Goal: Information Seeking & Learning: Learn about a topic

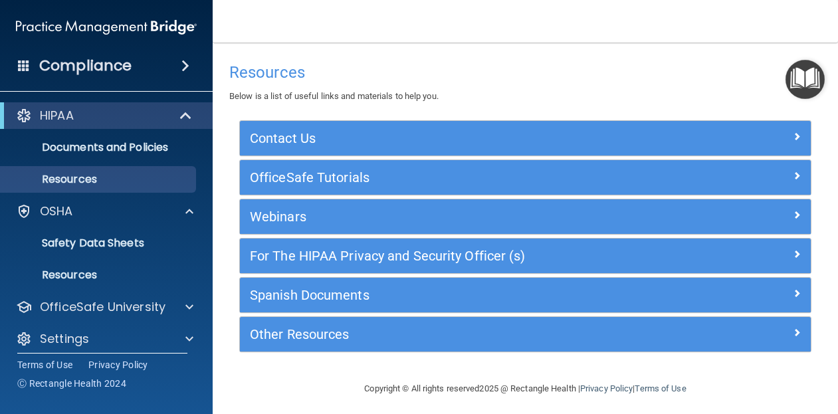
click at [803, 72] on img "Open Resource Center" at bounding box center [804, 79] width 39 height 39
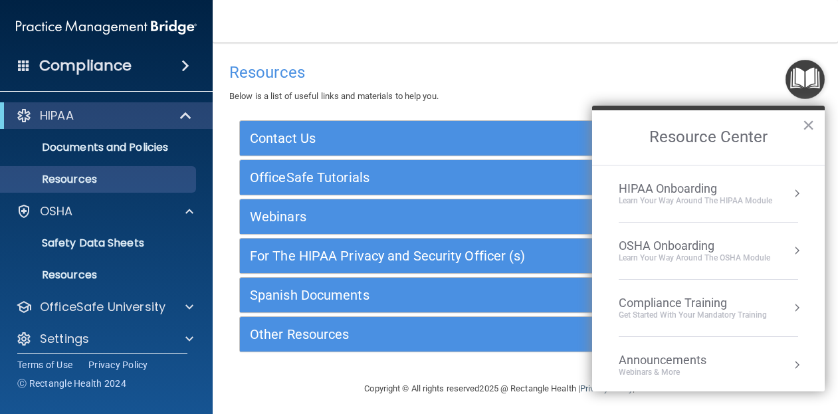
click at [717, 255] on div "Learn your way around the OSHA module" at bounding box center [693, 257] width 151 height 11
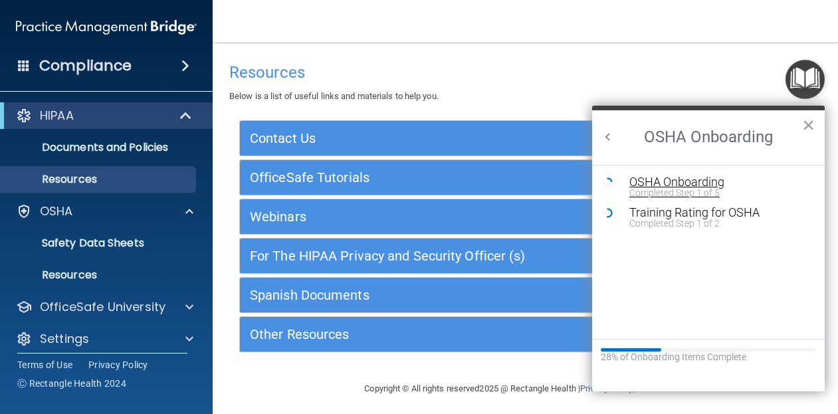
click at [687, 183] on div "OSHA Onboarding" at bounding box center [718, 182] width 178 height 12
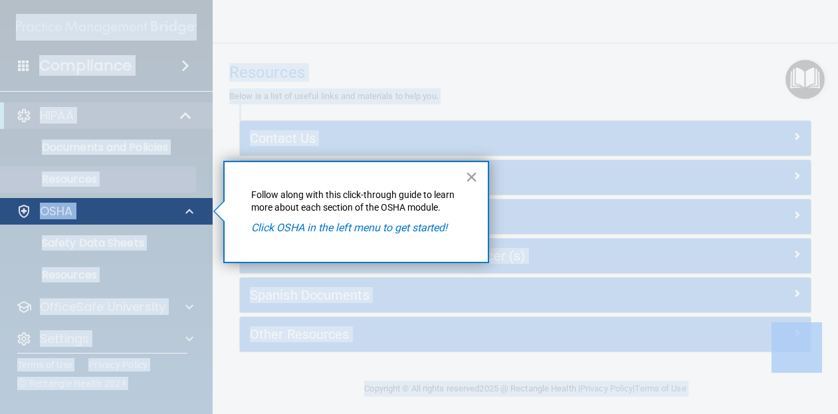
click at [33, 204] on div "OSHA" at bounding box center [88, 211] width 165 height 16
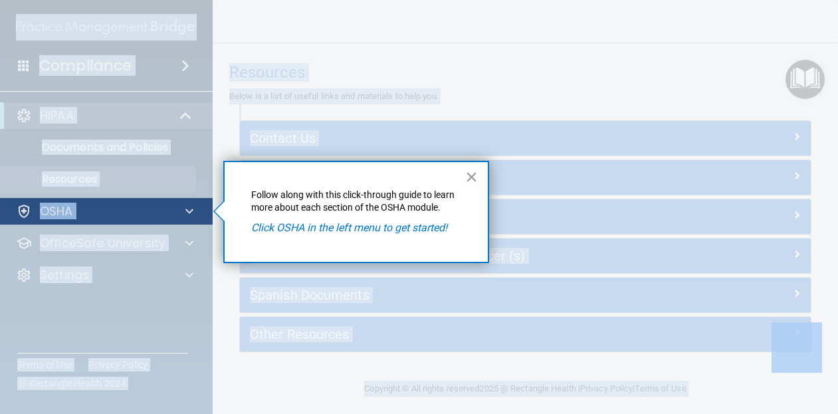
click at [33, 204] on div "OSHA" at bounding box center [88, 211] width 165 height 16
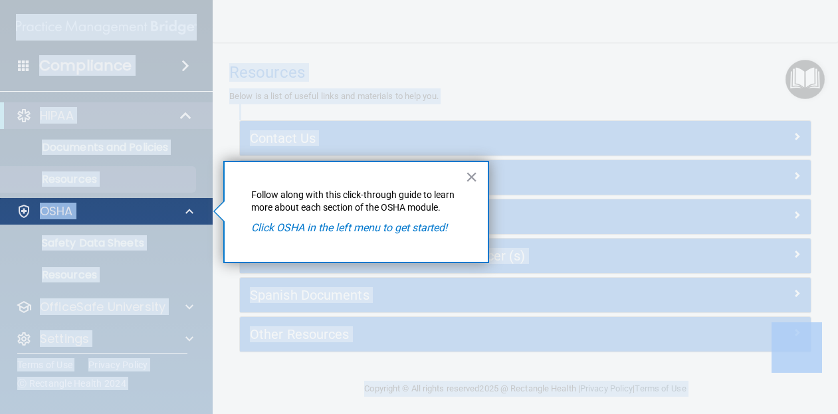
click at [33, 204] on div "OSHA" at bounding box center [88, 211] width 165 height 16
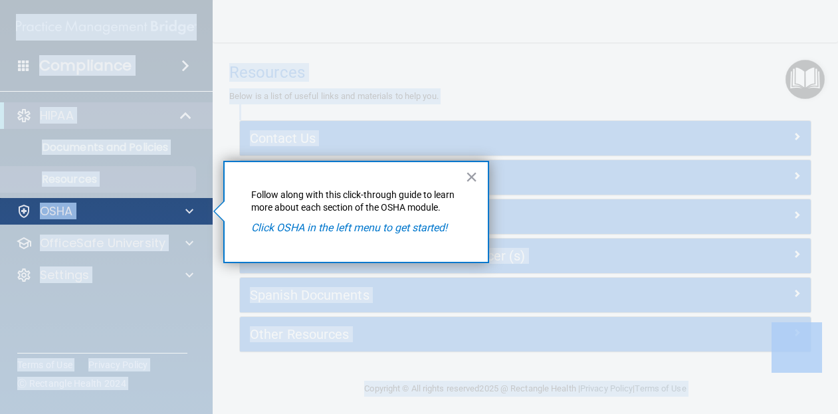
click at [33, 204] on div "OSHA" at bounding box center [88, 211] width 165 height 16
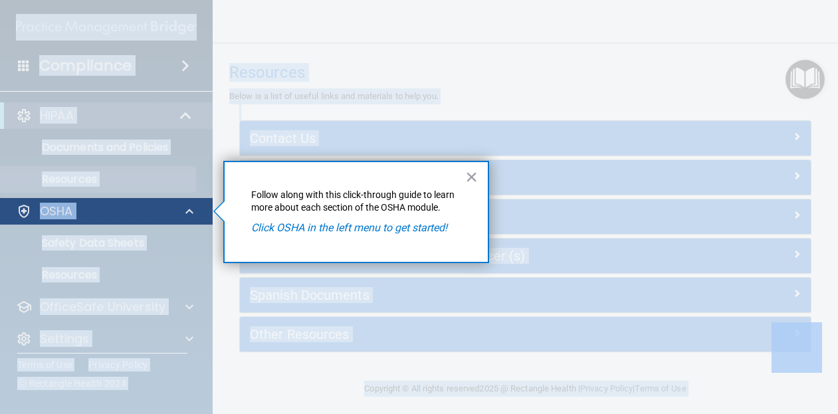
click at [33, 204] on div "OSHA" at bounding box center [88, 211] width 165 height 16
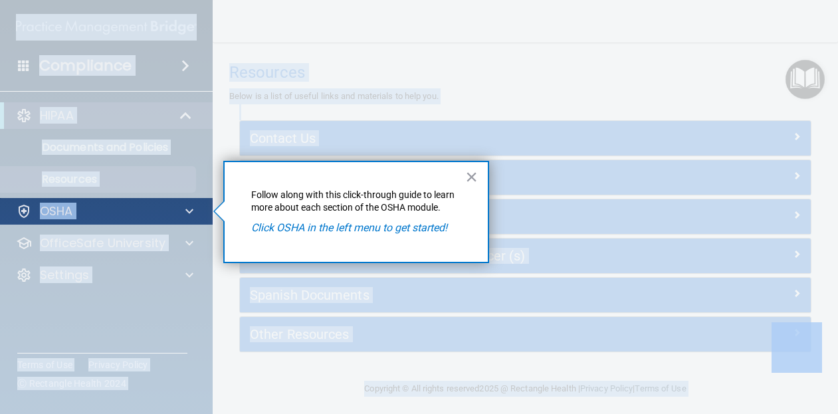
click at [33, 204] on div "OSHA" at bounding box center [88, 211] width 165 height 16
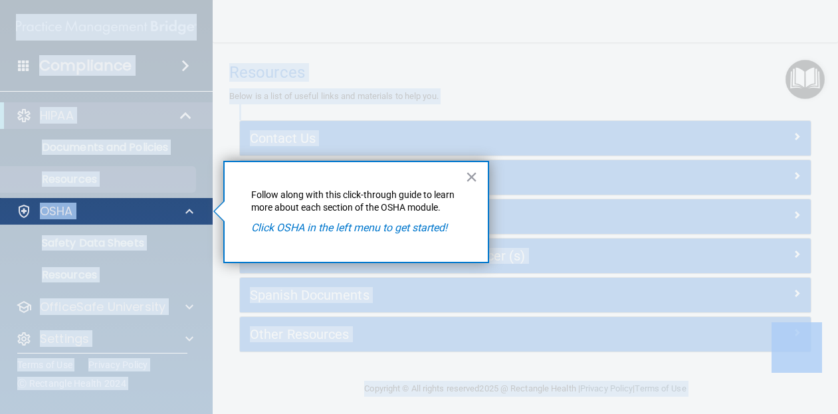
click at [33, 204] on div "OSHA" at bounding box center [88, 211] width 165 height 16
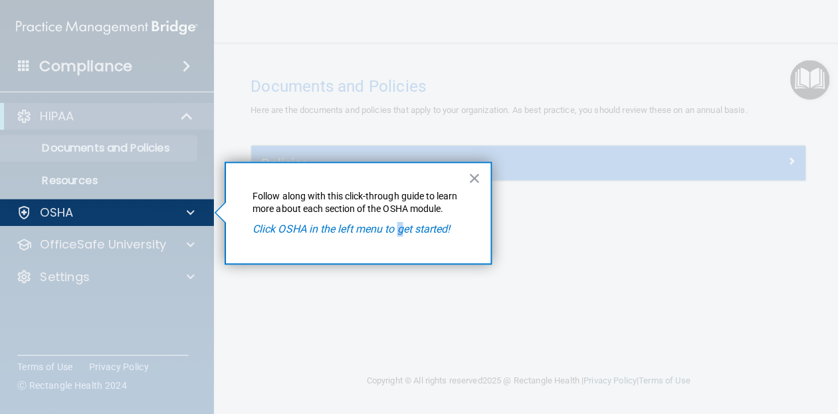
drag, startPoint x: 400, startPoint y: 228, endPoint x: 397, endPoint y: 211, distance: 18.2
click at [397, 211] on div "× Follow along with this click-through guide to learn more about each section o…" at bounding box center [356, 212] width 266 height 103
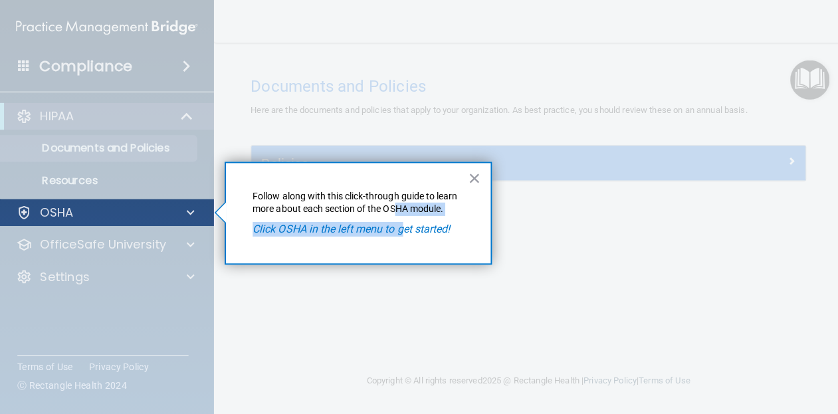
click at [43, 208] on p "OSHA" at bounding box center [56, 211] width 33 height 16
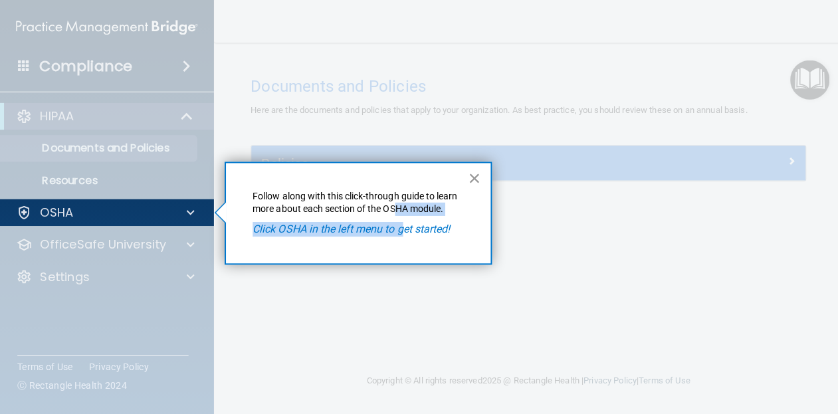
click at [472, 176] on button "×" at bounding box center [471, 176] width 13 height 21
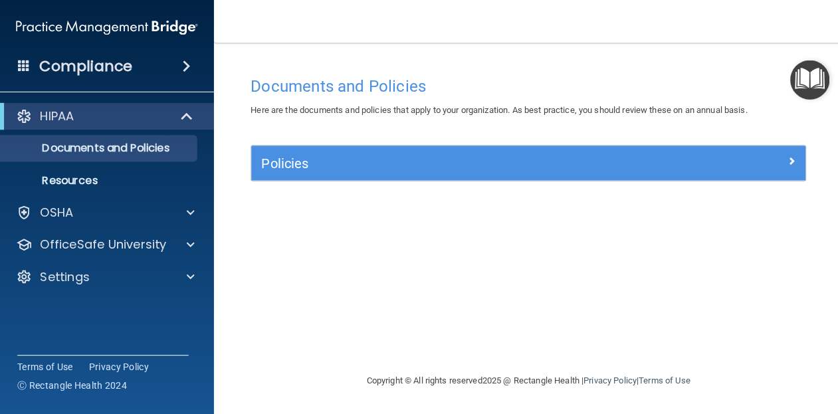
click at [806, 74] on img "Open Resource Center" at bounding box center [804, 79] width 39 height 39
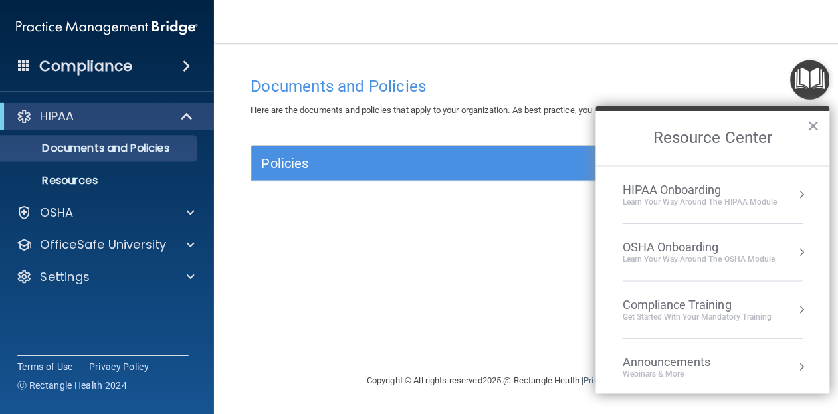
click at [676, 181] on div "HIPAA Onboarding" at bounding box center [694, 188] width 153 height 15
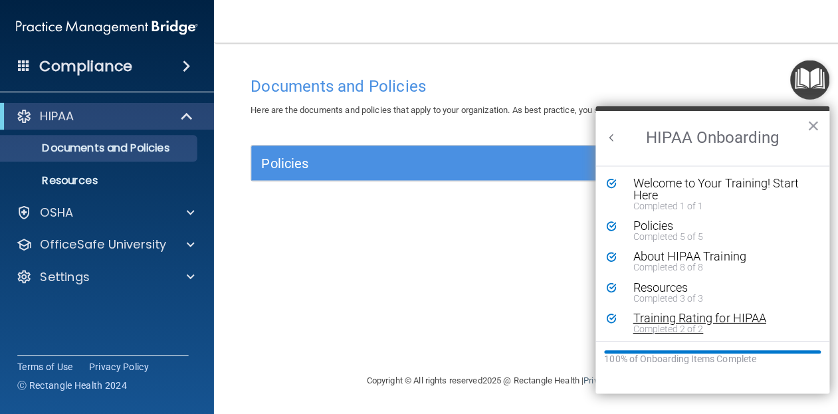
click at [648, 322] on div "Completed 2 of 2" at bounding box center [718, 326] width 178 height 9
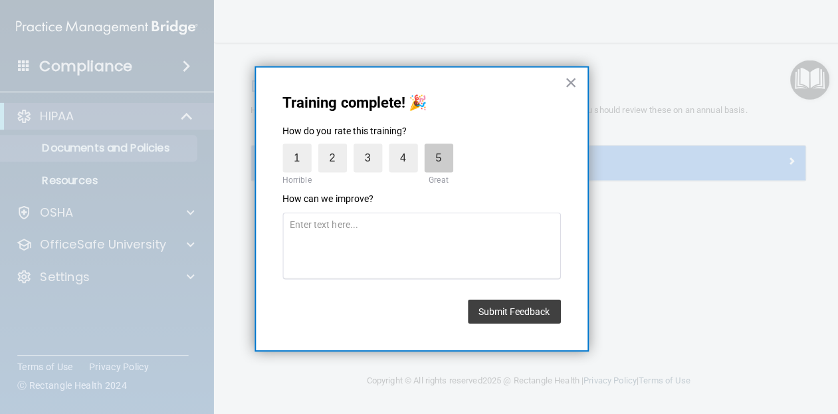
click at [428, 143] on label "5" at bounding box center [436, 157] width 29 height 29
click at [405, 146] on input "5" at bounding box center [405, 146] width 0 height 0
click at [440, 159] on label "5" at bounding box center [436, 157] width 29 height 29
click at [405, 146] on input "5" at bounding box center [405, 146] width 0 height 0
click at [562, 85] on button "×" at bounding box center [567, 81] width 13 height 21
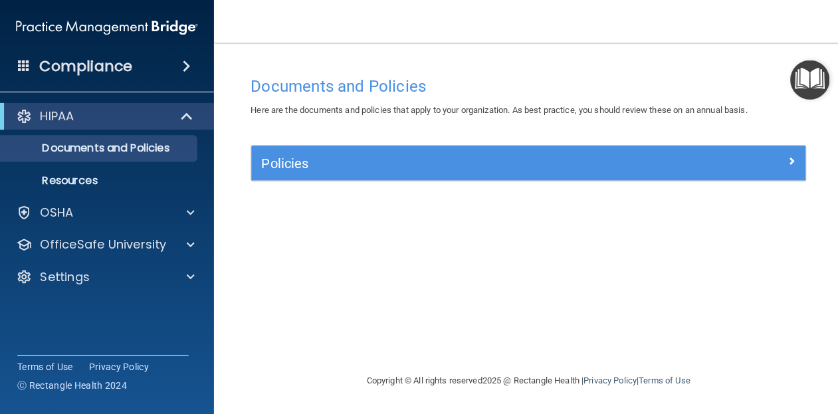
click at [800, 72] on img "Open Resource Center" at bounding box center [804, 79] width 39 height 39
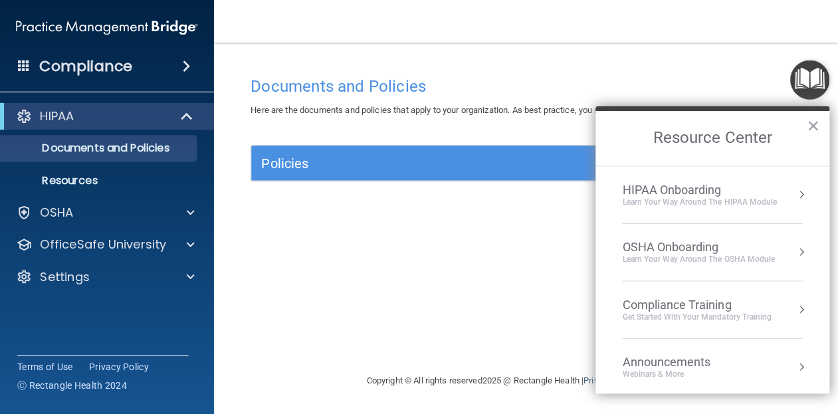
click at [683, 203] on div "Learn Your Way around the HIPAA module" at bounding box center [694, 200] width 153 height 11
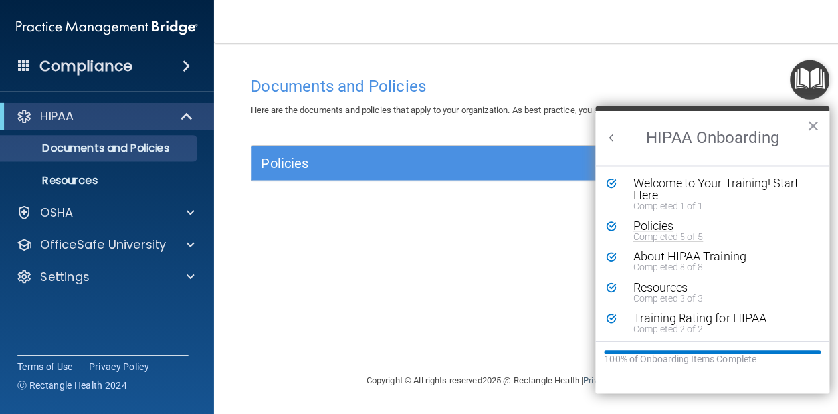
click at [638, 228] on div "Policies" at bounding box center [718, 225] width 178 height 12
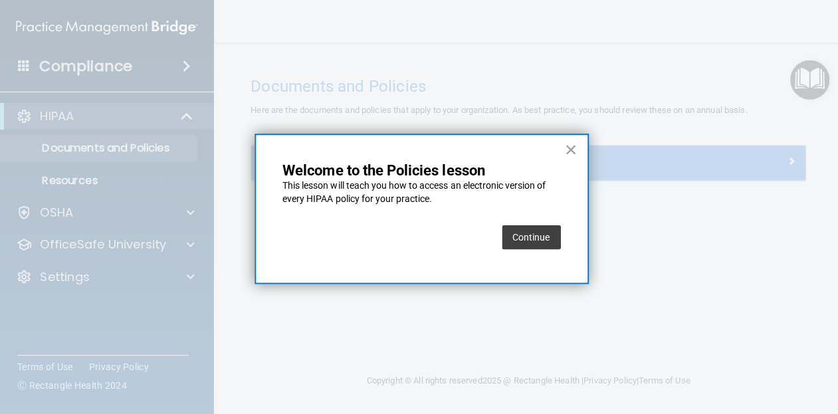
click at [532, 230] on button "Continue" at bounding box center [528, 236] width 58 height 24
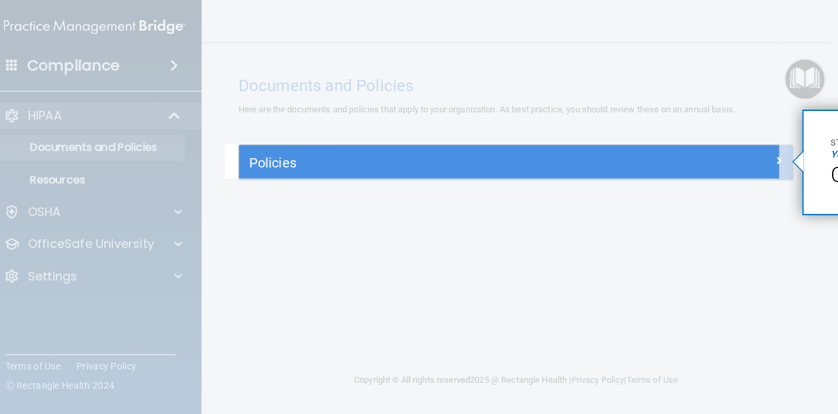
scroll to position [0, 25]
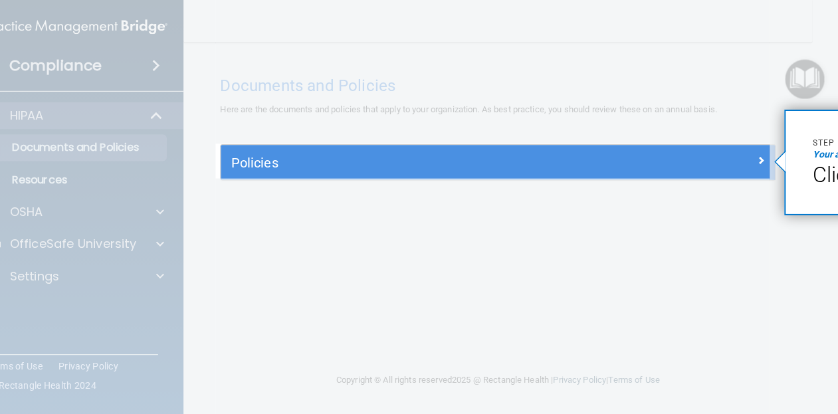
click at [675, 153] on div at bounding box center [706, 159] width 137 height 16
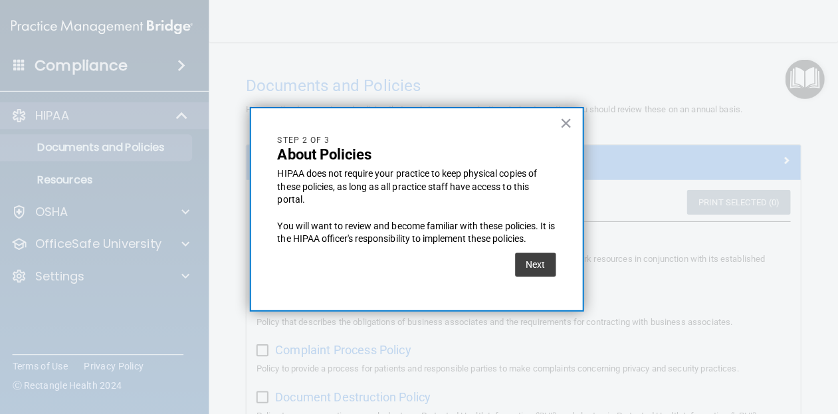
scroll to position [0, 0]
click at [531, 260] on button "Next" at bounding box center [537, 264] width 41 height 24
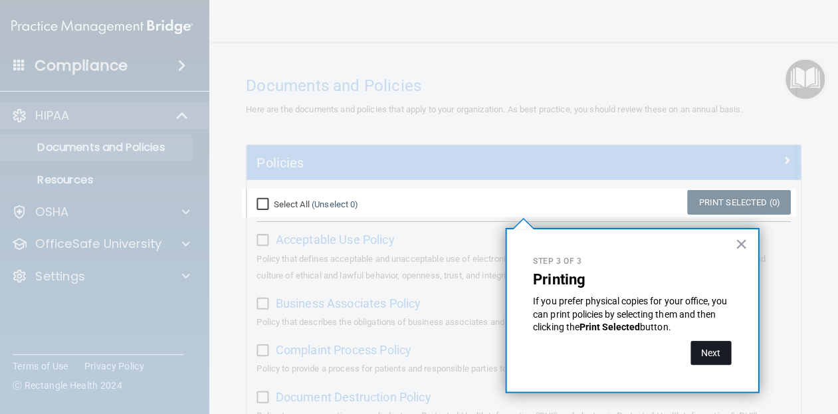
click at [711, 343] on button "Next" at bounding box center [711, 351] width 41 height 24
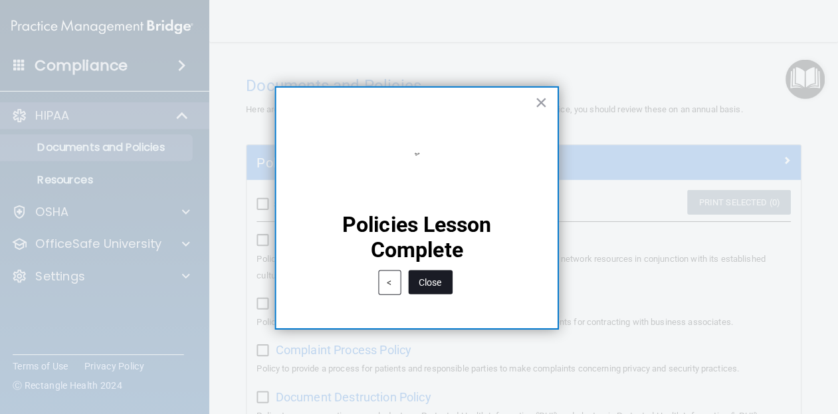
click at [442, 280] on button "Close" at bounding box center [432, 281] width 44 height 24
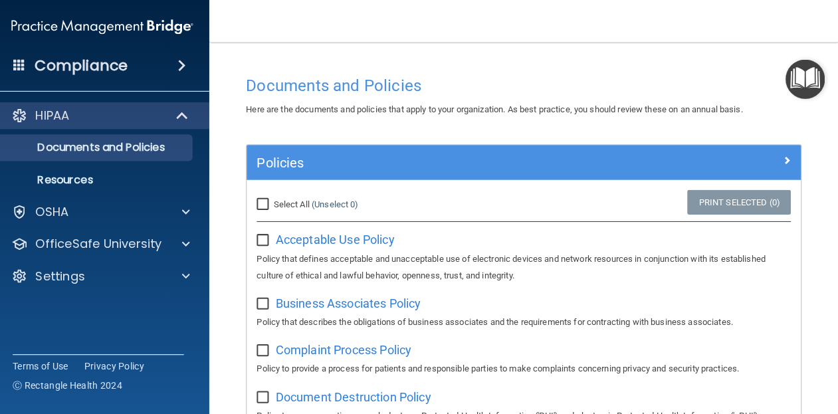
click at [794, 89] on img "Open Resource Center" at bounding box center [804, 79] width 39 height 39
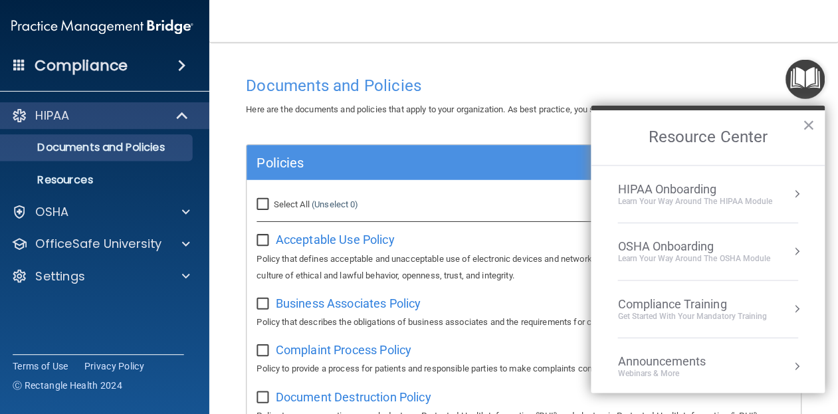
click at [693, 230] on li "OSHA Onboarding Learn your way around the OSHA module" at bounding box center [707, 251] width 179 height 57
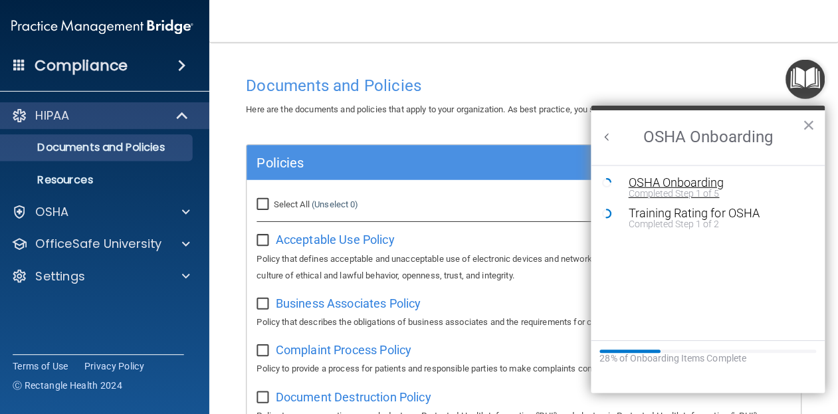
click at [658, 184] on div "OSHA Onboarding" at bounding box center [718, 182] width 178 height 12
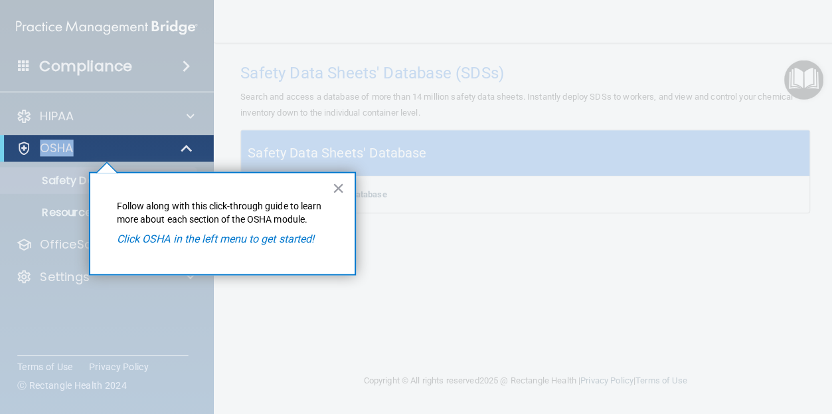
click at [58, 141] on p "OSHA" at bounding box center [56, 147] width 33 height 16
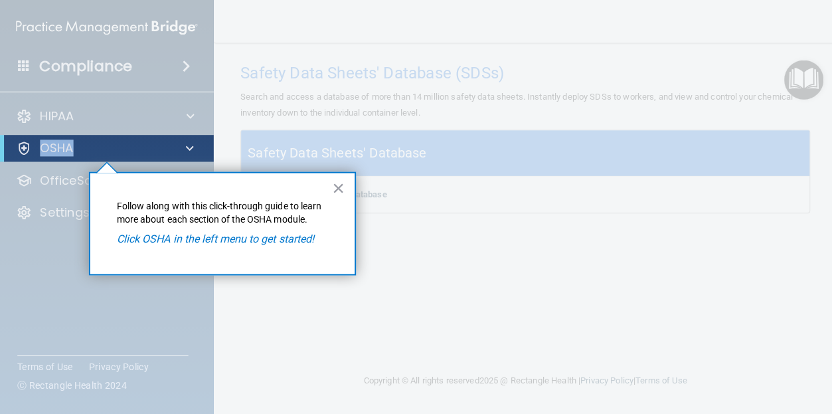
click at [58, 141] on p "OSHA" at bounding box center [56, 147] width 33 height 16
click at [237, 237] on em "Click OSHA in the left menu to get started!" at bounding box center [214, 237] width 196 height 13
click at [38, 141] on div "OSHA" at bounding box center [88, 147] width 164 height 16
click at [1, 145] on div "OSHA" at bounding box center [106, 147] width 213 height 27
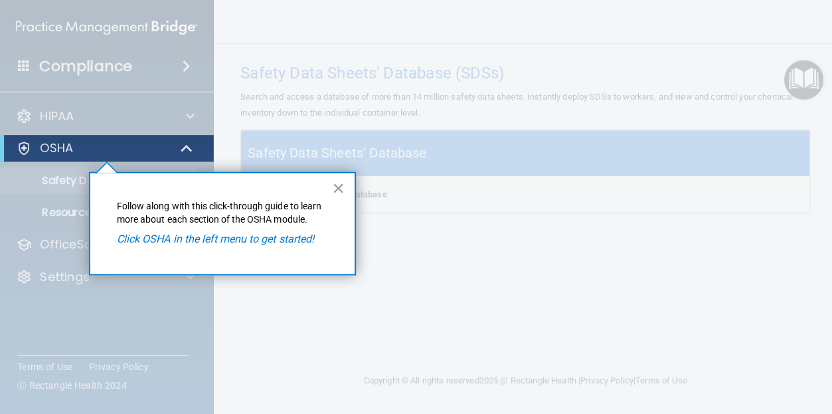
click at [1, 145] on div "OSHA" at bounding box center [106, 147] width 213 height 27
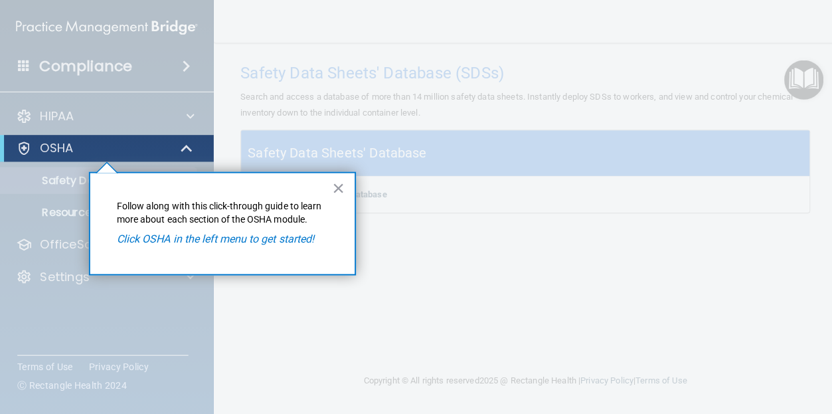
click at [25, 146] on div at bounding box center [24, 147] width 16 height 16
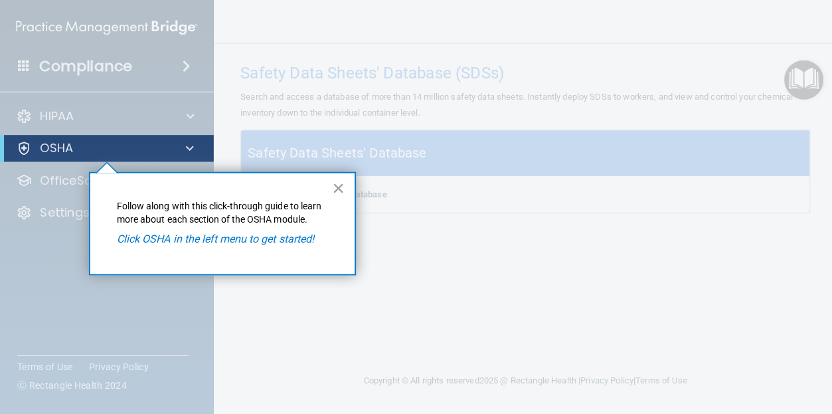
click at [25, 146] on div at bounding box center [24, 147] width 16 height 16
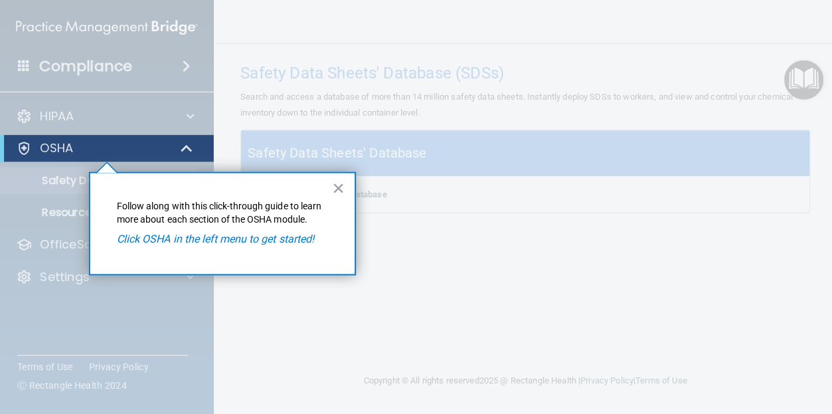
click at [25, 146] on div at bounding box center [24, 147] width 16 height 16
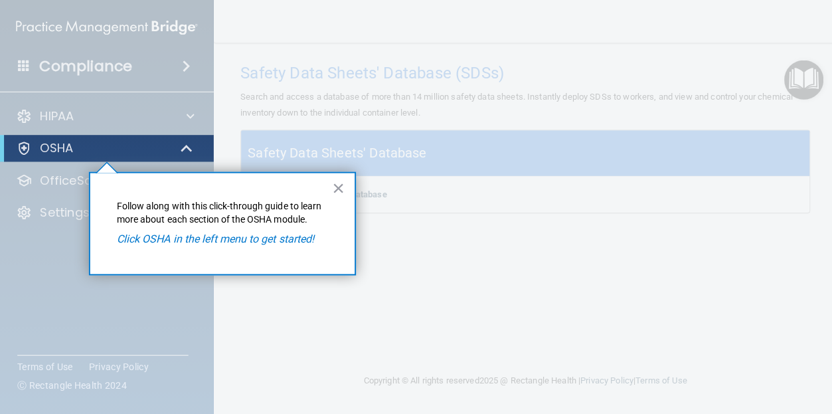
click at [25, 146] on div at bounding box center [24, 147] width 16 height 16
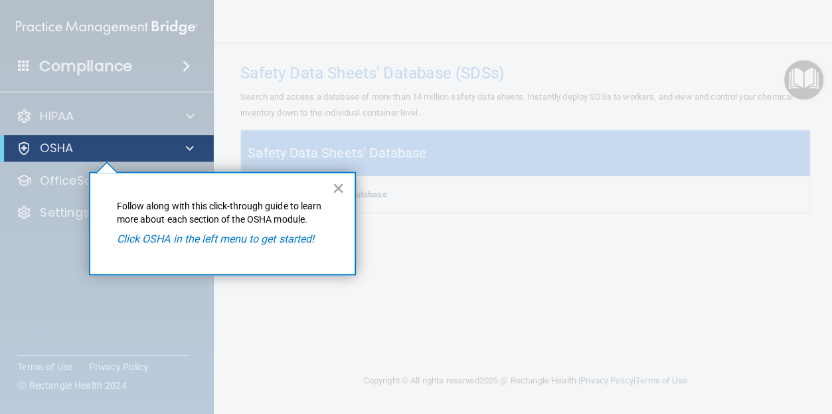
click at [25, 146] on div at bounding box center [24, 147] width 16 height 16
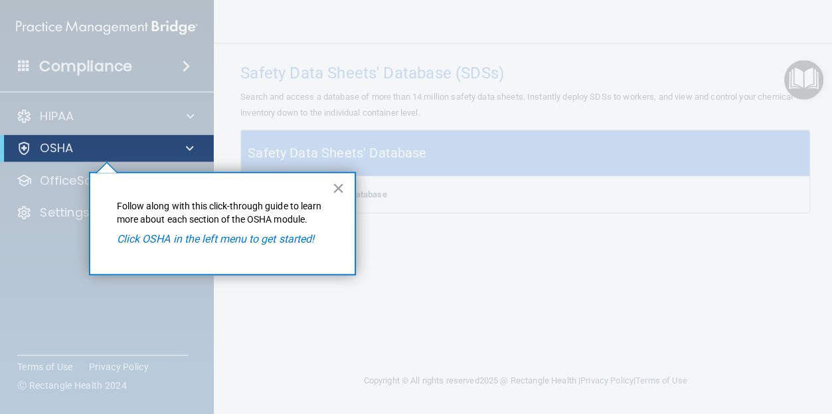
click at [25, 146] on div at bounding box center [24, 147] width 16 height 16
click at [332, 183] on button "×" at bounding box center [336, 186] width 13 height 21
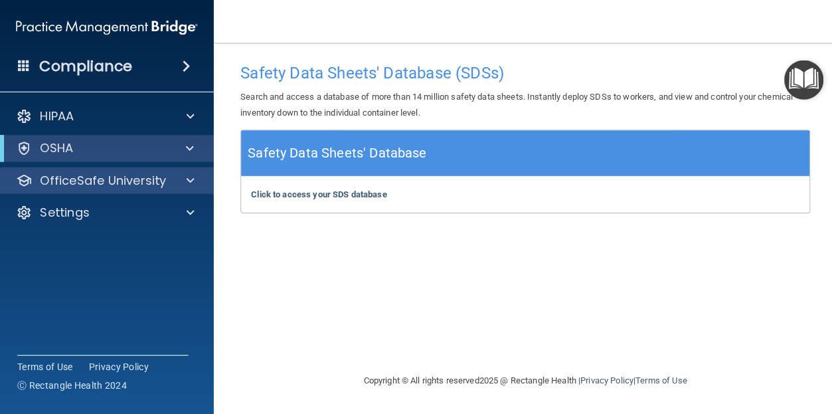
click at [133, 185] on p "OfficeSafe University" at bounding box center [103, 179] width 126 height 16
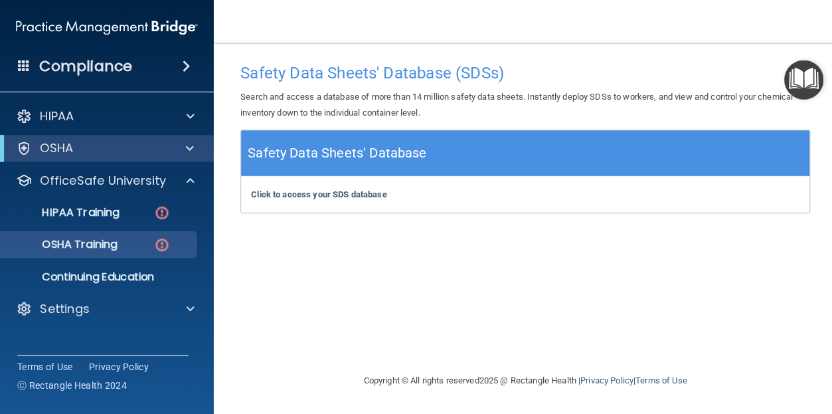
click at [116, 242] on p "OSHA Training" at bounding box center [63, 242] width 108 height 13
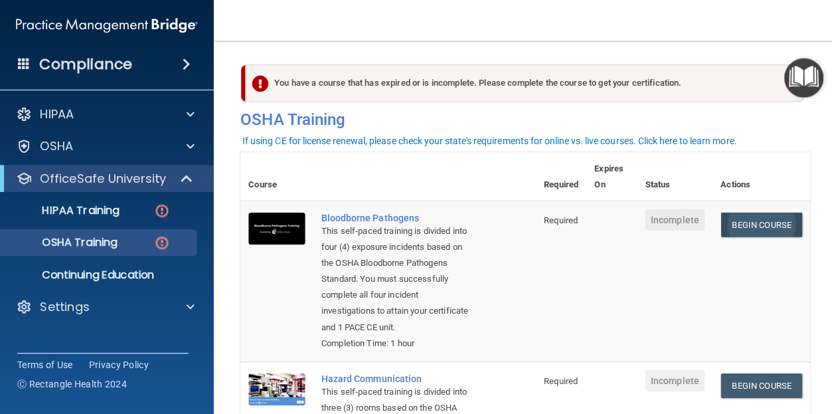
click at [773, 218] on link "Begin Course" at bounding box center [757, 225] width 81 height 25
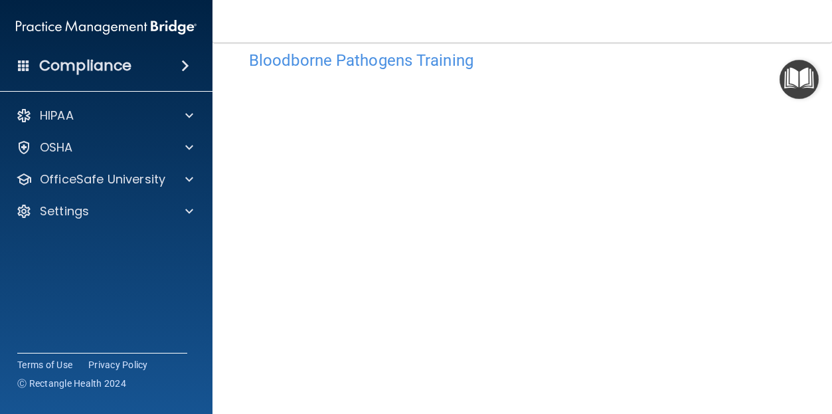
scroll to position [76, 0]
click at [780, 82] on img "Open Resource Center" at bounding box center [799, 79] width 39 height 39
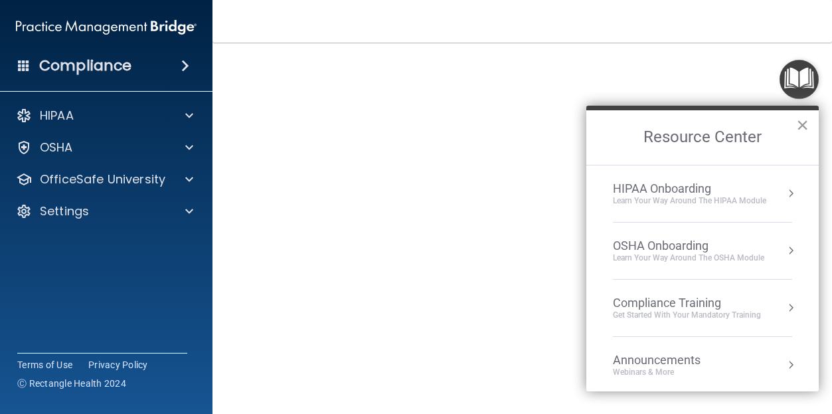
click at [806, 125] on button "×" at bounding box center [802, 124] width 13 height 21
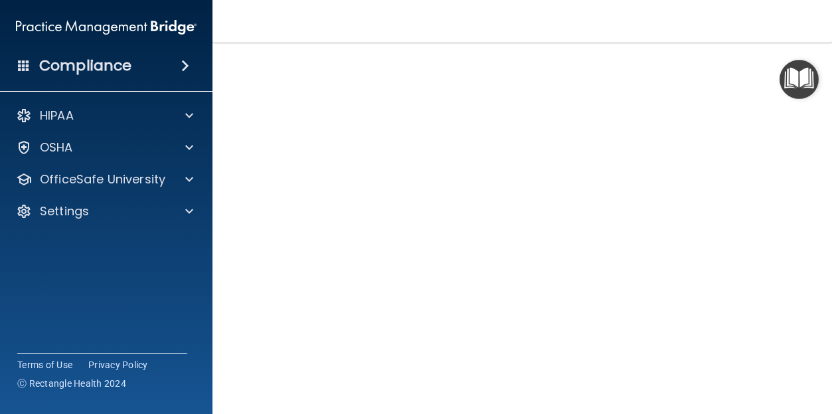
scroll to position [62, 0]
click at [782, 98] on img "Open Resource Center" at bounding box center [799, 79] width 39 height 39
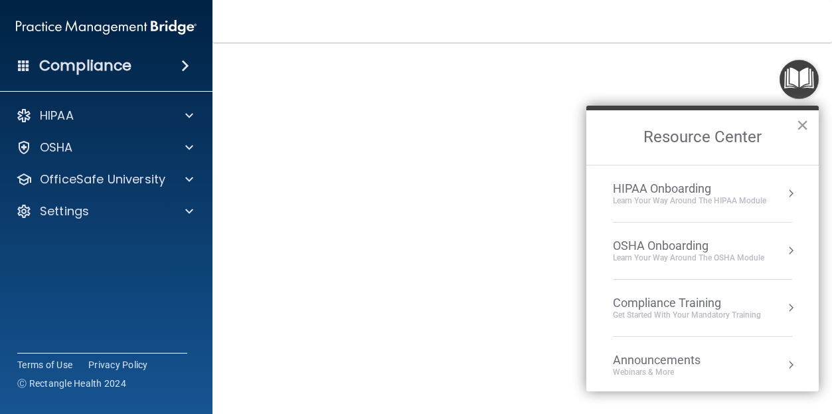
click at [808, 126] on button "×" at bounding box center [802, 124] width 13 height 21
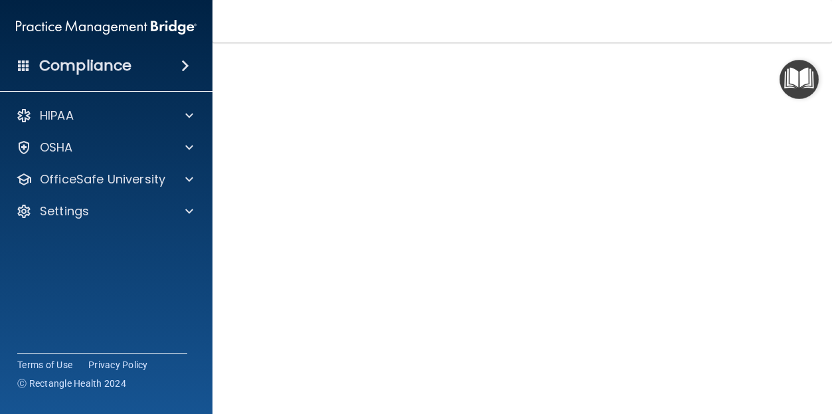
scroll to position [68, 0]
click at [781, 96] on img "Open Resource Center" at bounding box center [799, 79] width 39 height 39
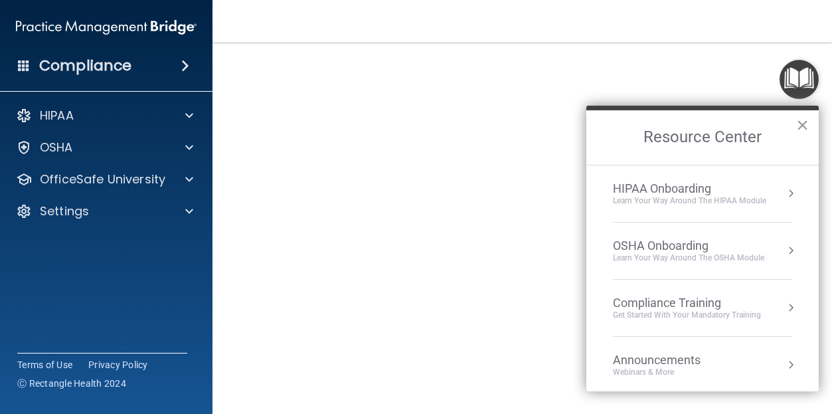
click at [800, 127] on button "×" at bounding box center [802, 124] width 13 height 21
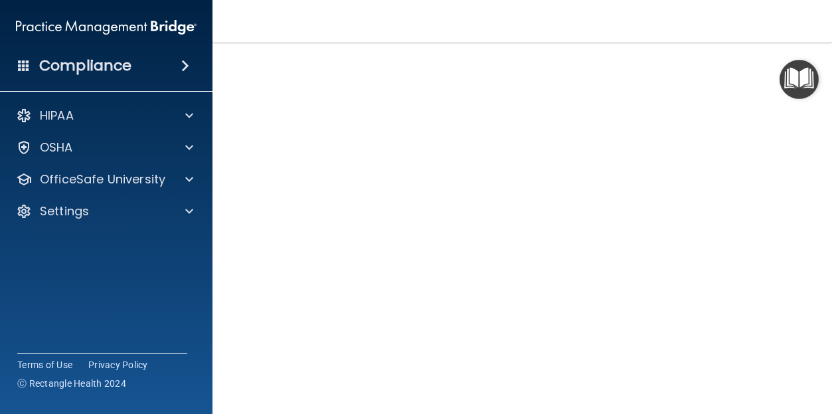
click at [780, 98] on img "Open Resource Center" at bounding box center [799, 79] width 39 height 39
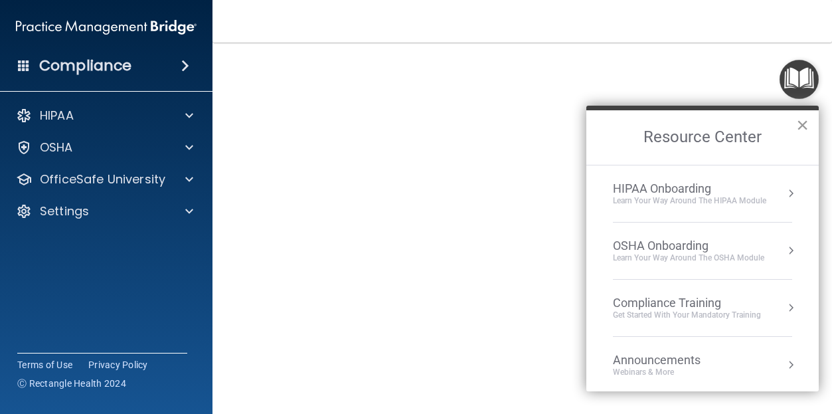
click at [801, 122] on button "×" at bounding box center [802, 124] width 13 height 21
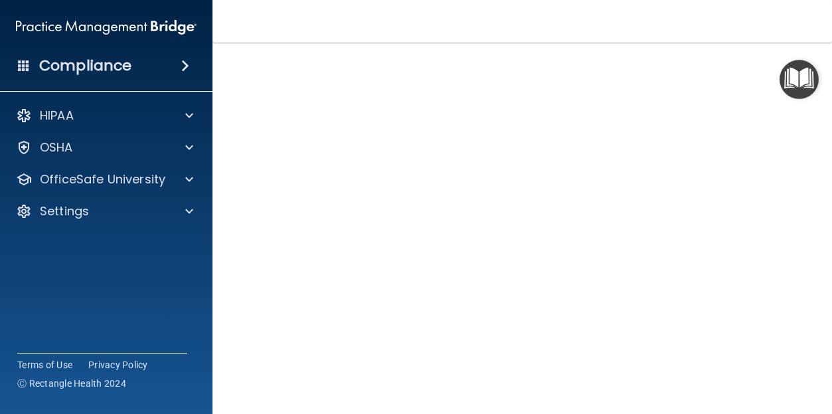
click at [780, 93] on img "Open Resource Center" at bounding box center [799, 79] width 39 height 39
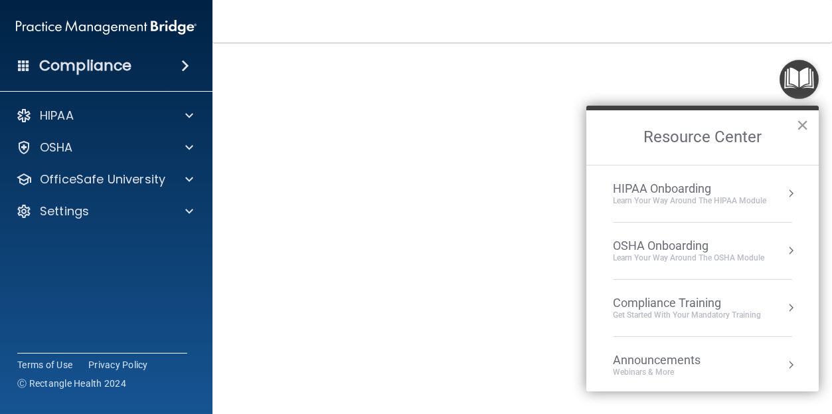
click at [803, 124] on button "×" at bounding box center [802, 124] width 13 height 21
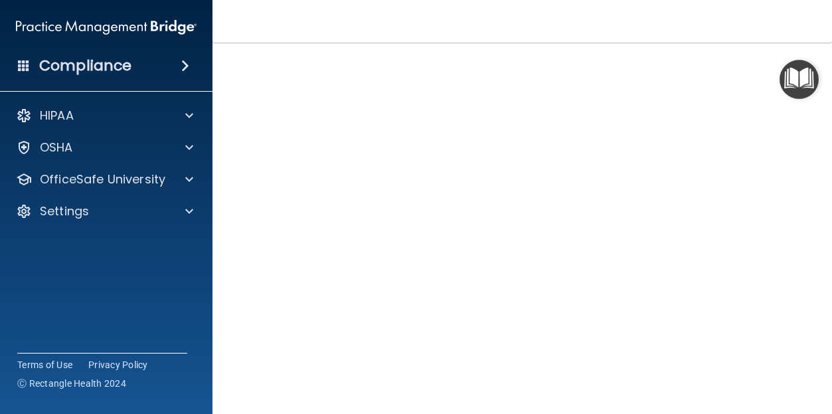
click at [782, 98] on img "Open Resource Center" at bounding box center [799, 79] width 39 height 39
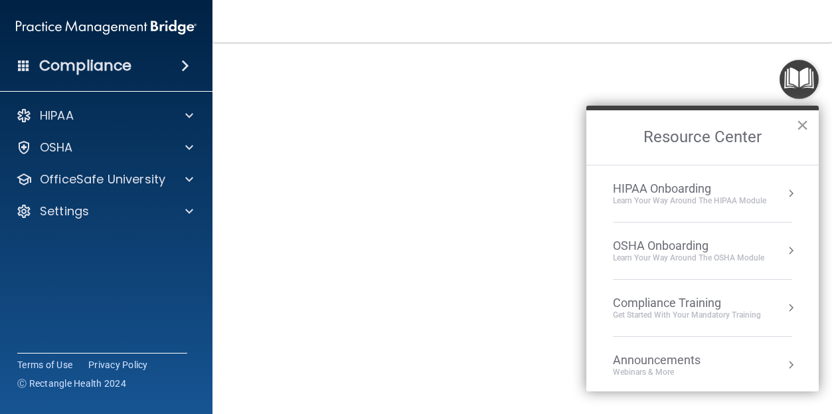
click at [806, 122] on button "×" at bounding box center [802, 124] width 13 height 21
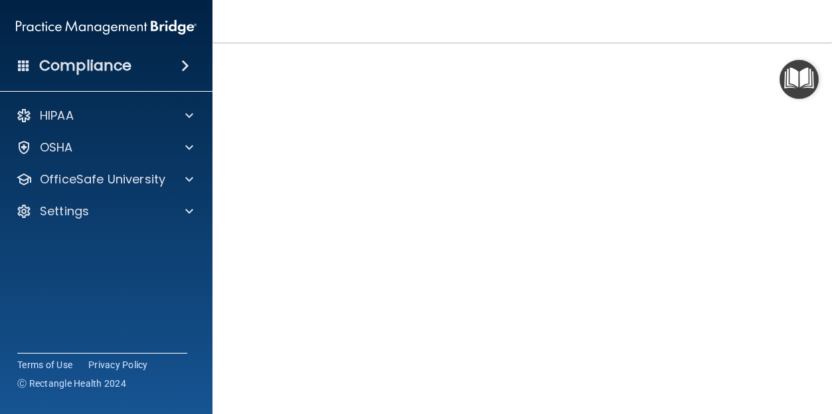
scroll to position [78, 0]
click at [793, 80] on img "Open Resource Center" at bounding box center [799, 79] width 39 height 39
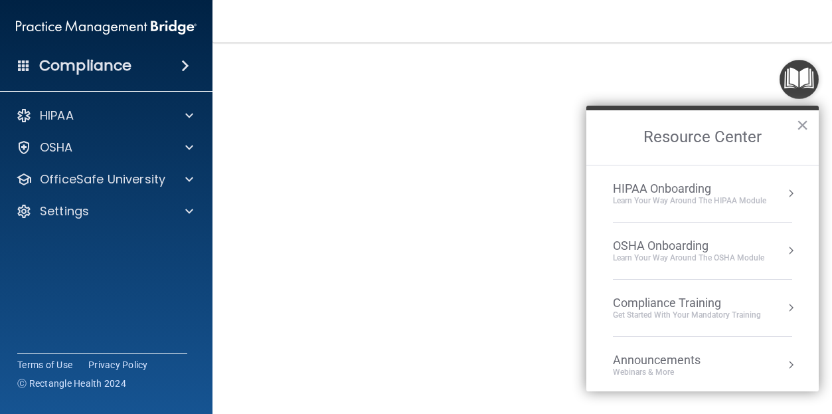
click at [658, 242] on div "OSHA Onboarding" at bounding box center [688, 245] width 151 height 15
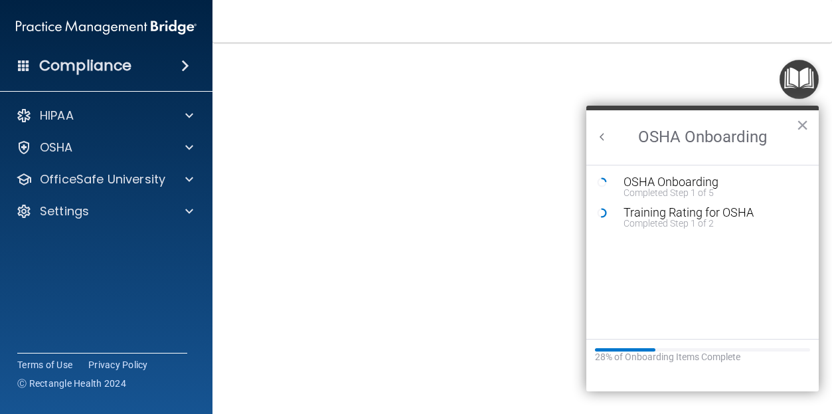
scroll to position [0, 0]
click at [657, 184] on div "OSHA Onboarding" at bounding box center [713, 182] width 178 height 12
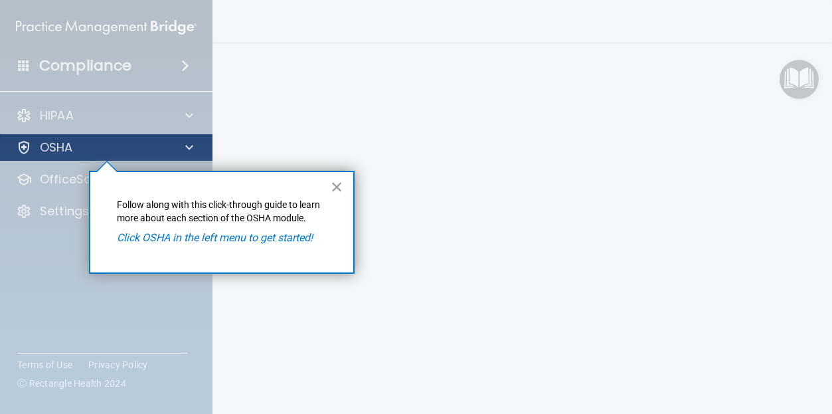
click at [92, 139] on div "OSHA" at bounding box center [88, 147] width 165 height 16
click at [57, 153] on p "OSHA" at bounding box center [56, 147] width 33 height 16
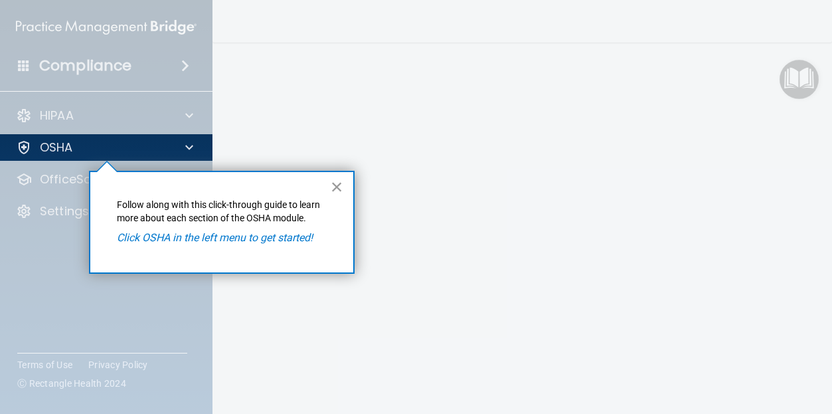
click at [338, 195] on button "×" at bounding box center [337, 186] width 13 height 21
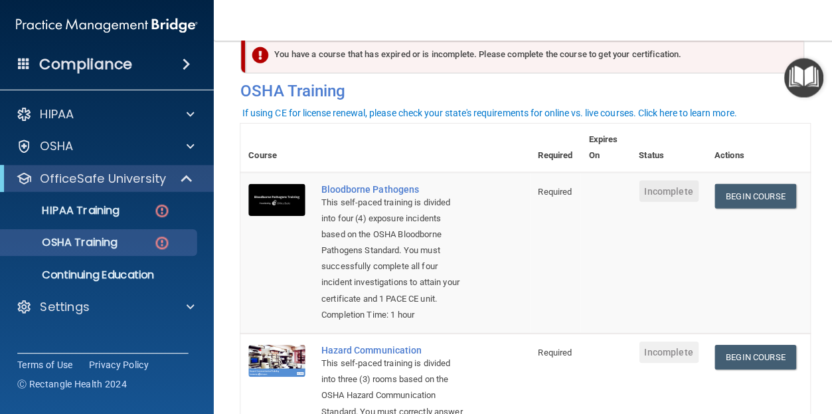
scroll to position [28, 0]
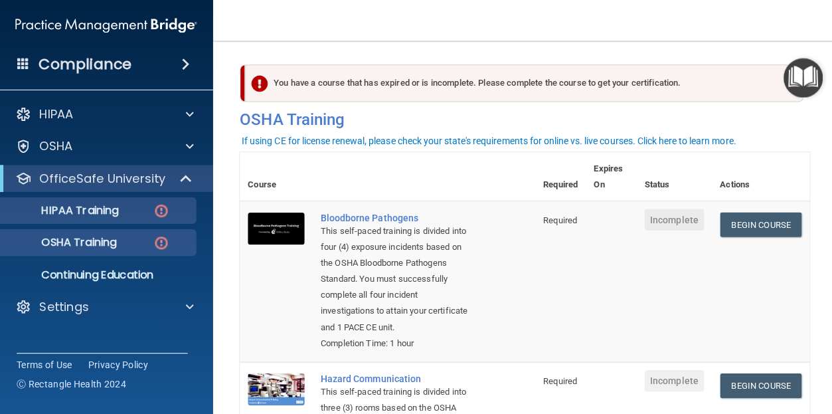
click at [90, 206] on p "HIPAA Training" at bounding box center [64, 211] width 110 height 13
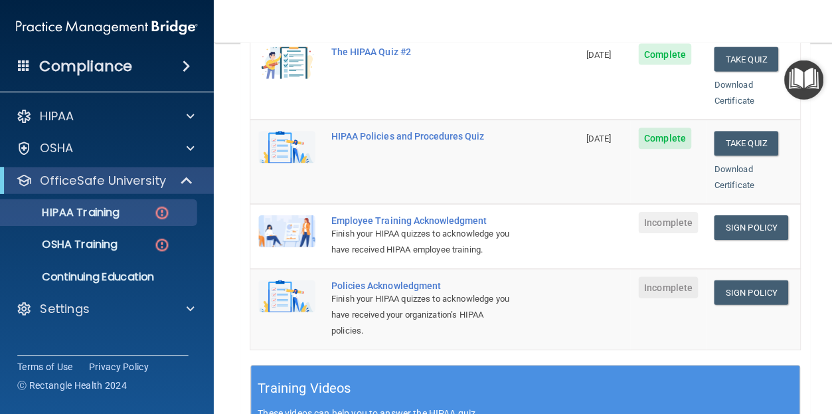
scroll to position [300, 0]
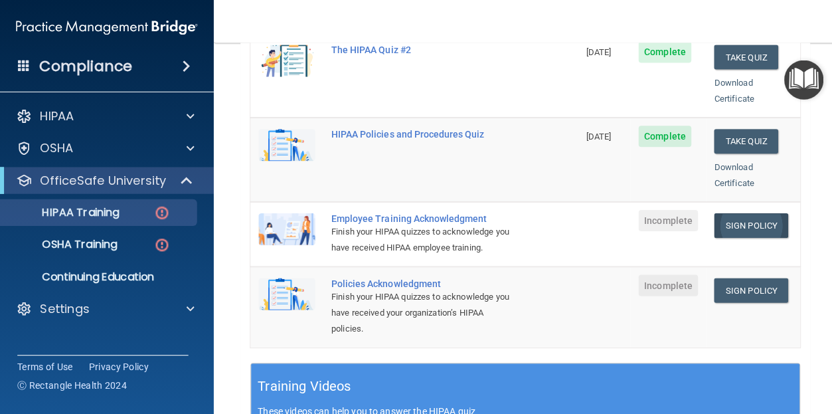
click at [764, 212] on link "Sign Policy" at bounding box center [747, 224] width 74 height 25
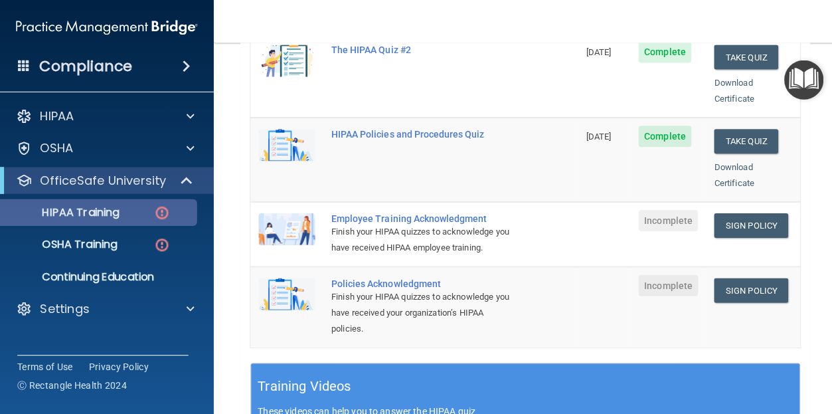
click at [118, 215] on p "HIPAA Training" at bounding box center [64, 211] width 110 height 13
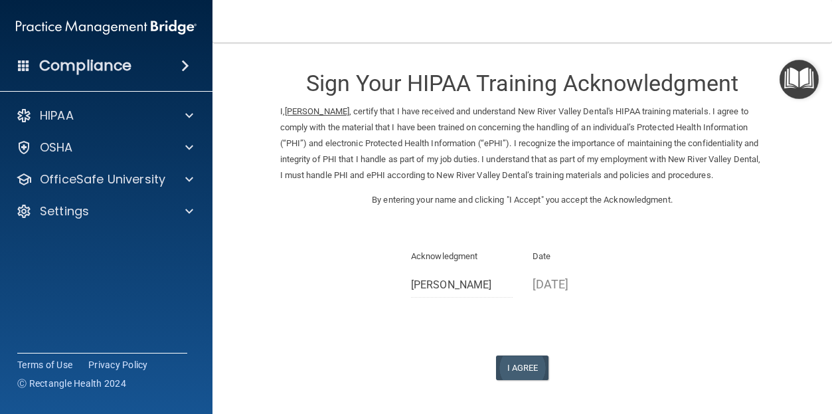
click at [510, 359] on button "I Agree" at bounding box center [522, 367] width 53 height 25
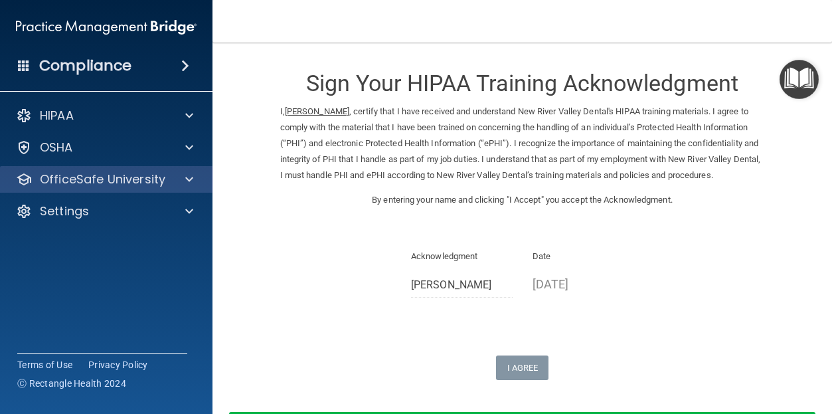
click at [120, 181] on p "OfficeSafe University" at bounding box center [103, 179] width 126 height 16
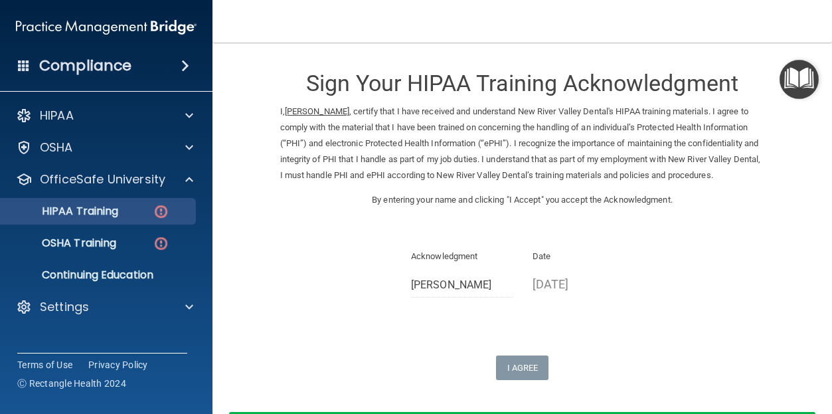
click at [116, 215] on p "HIPAA Training" at bounding box center [64, 211] width 110 height 13
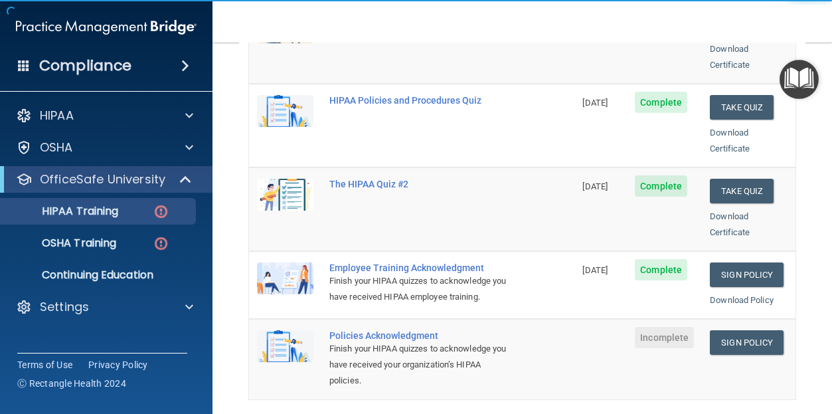
scroll to position [395, 0]
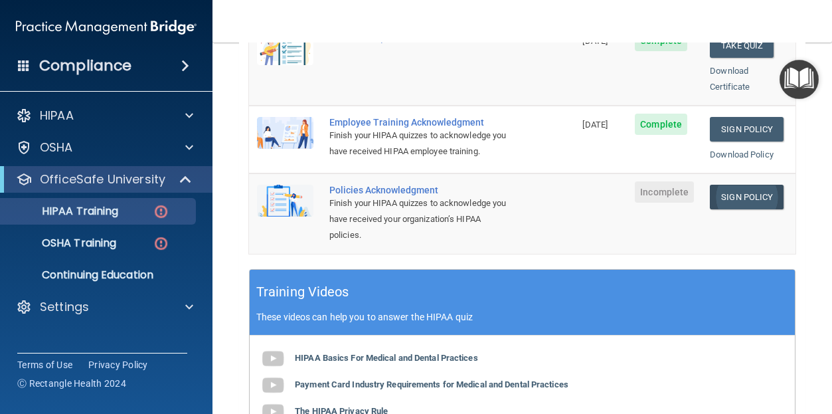
click at [758, 185] on link "Sign Policy" at bounding box center [747, 197] width 74 height 25
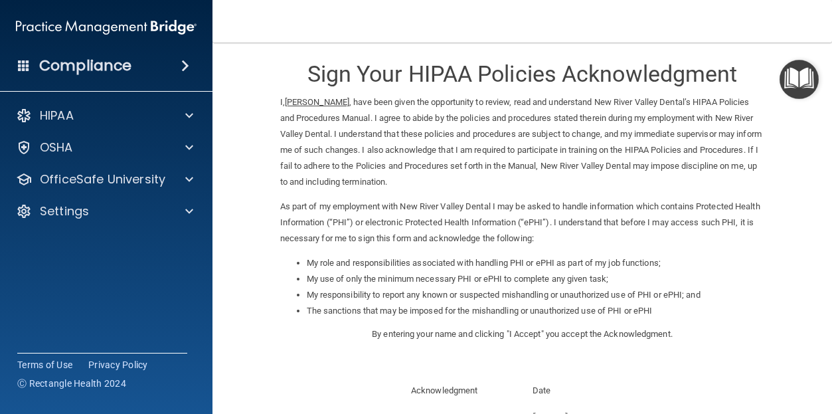
scroll to position [116, 0]
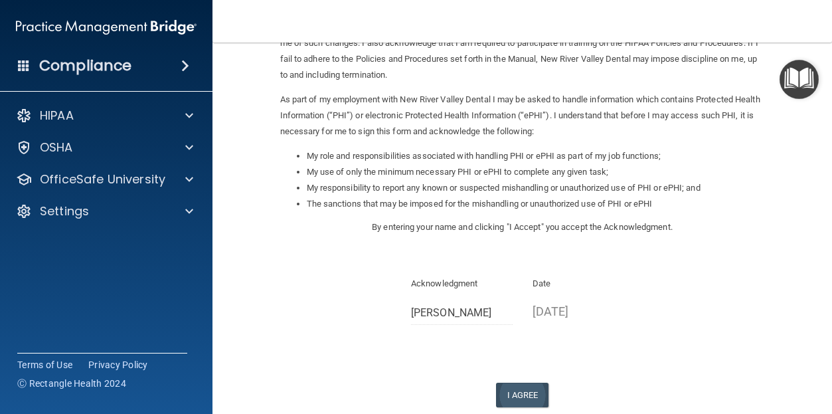
click at [534, 383] on button "I Agree" at bounding box center [522, 395] width 53 height 25
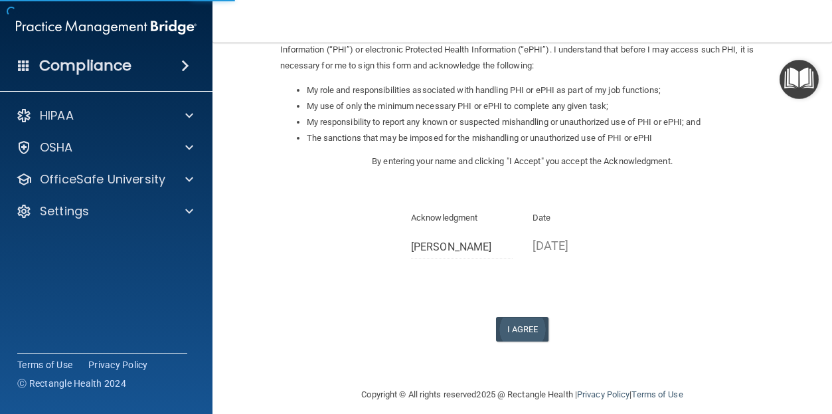
scroll to position [185, 0]
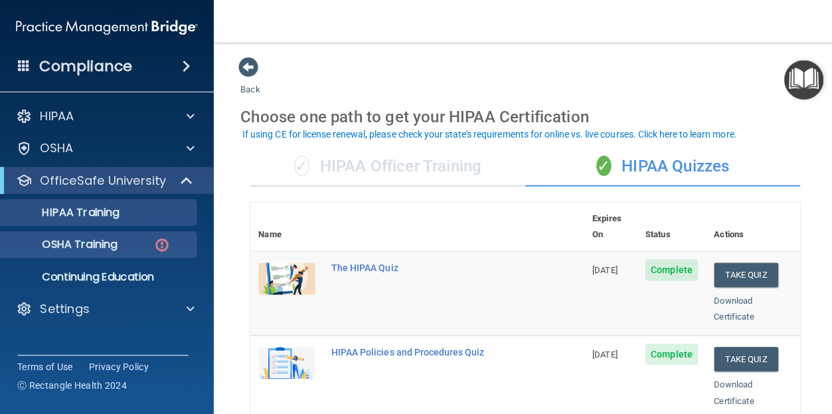
click at [116, 240] on p "OSHA Training" at bounding box center [63, 242] width 108 height 13
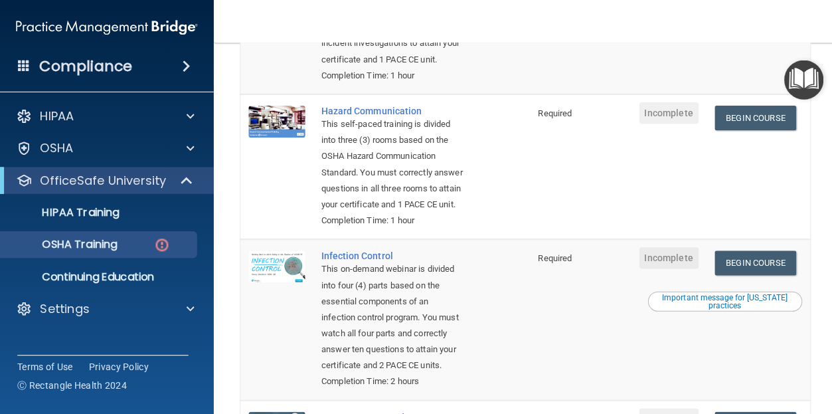
scroll to position [266, 0]
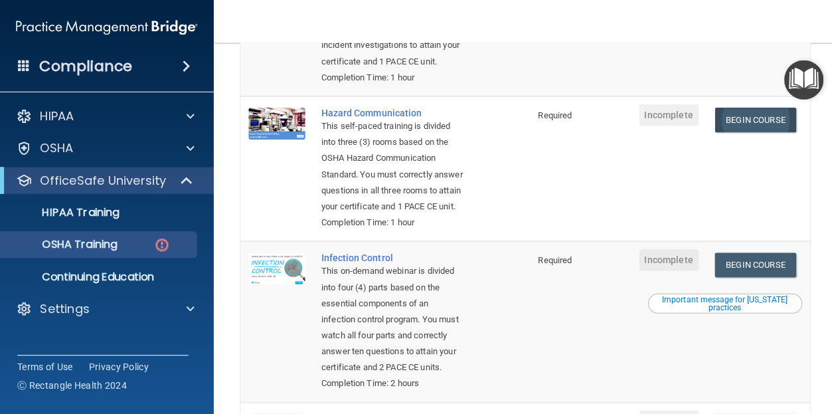
click at [757, 113] on link "Begin Course" at bounding box center [751, 119] width 81 height 25
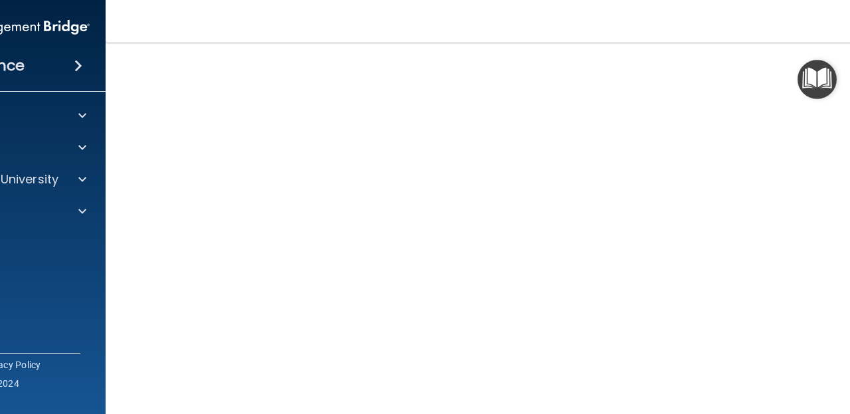
scroll to position [108, 0]
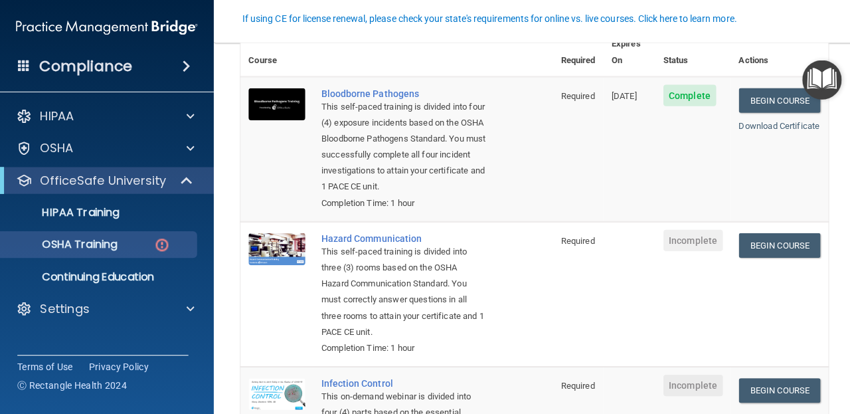
scroll to position [124, 0]
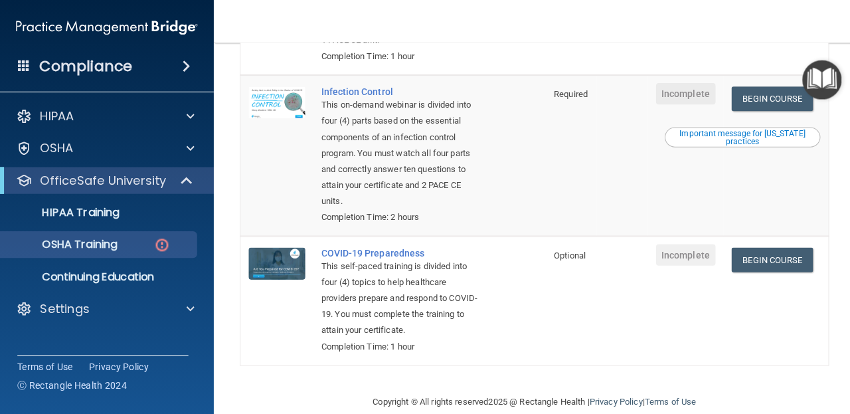
scroll to position [413, 0]
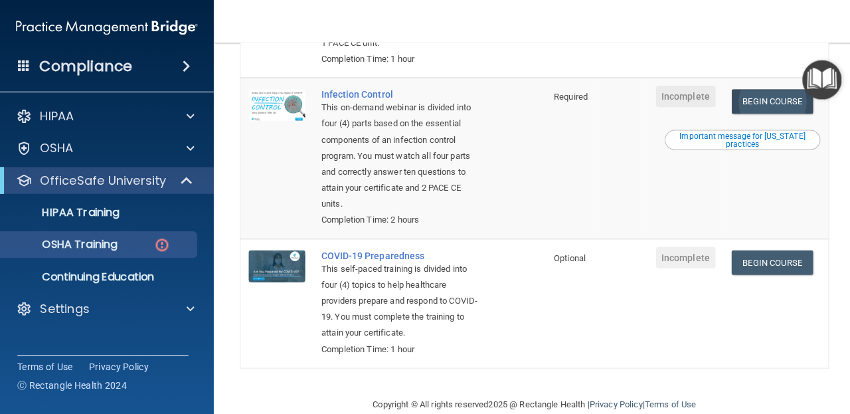
click at [768, 92] on link "Begin Course" at bounding box center [767, 100] width 81 height 25
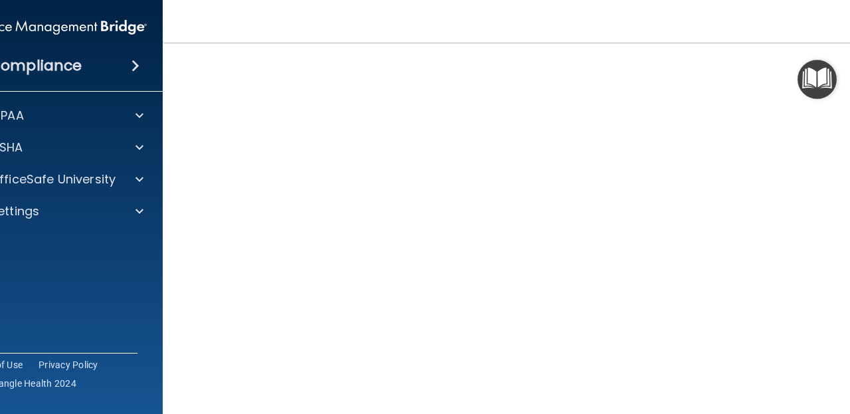
scroll to position [98, 0]
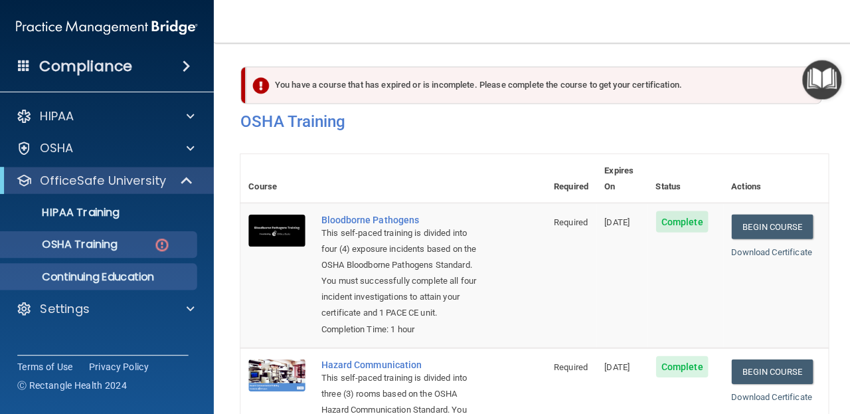
scroll to position [413, 0]
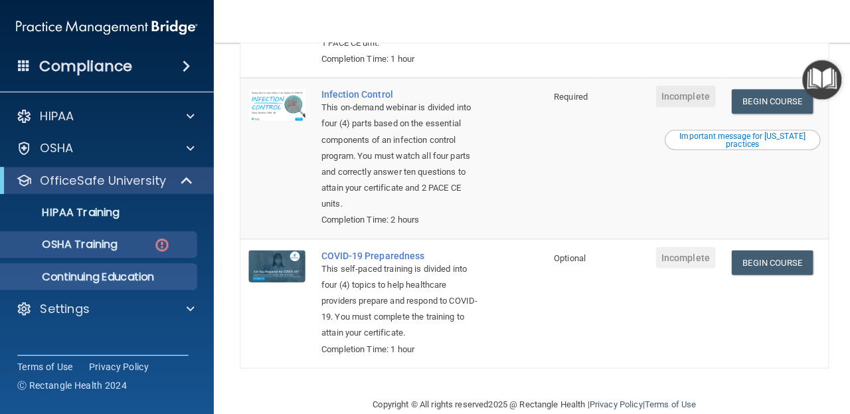
click at [136, 270] on p "Continuing Education" at bounding box center [99, 274] width 181 height 13
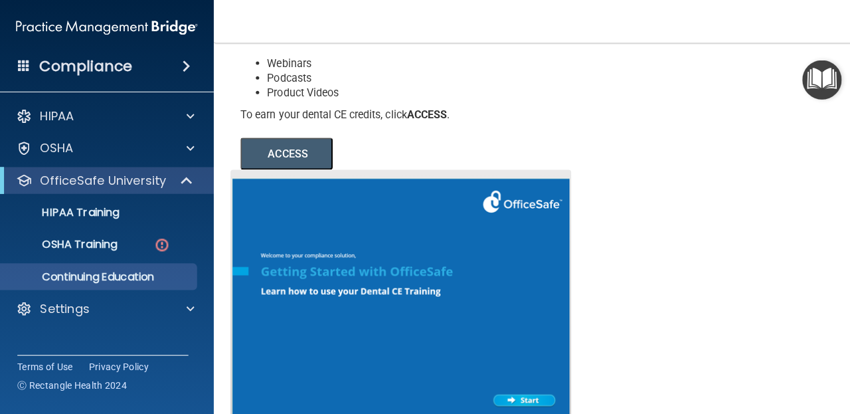
scroll to position [107, 0]
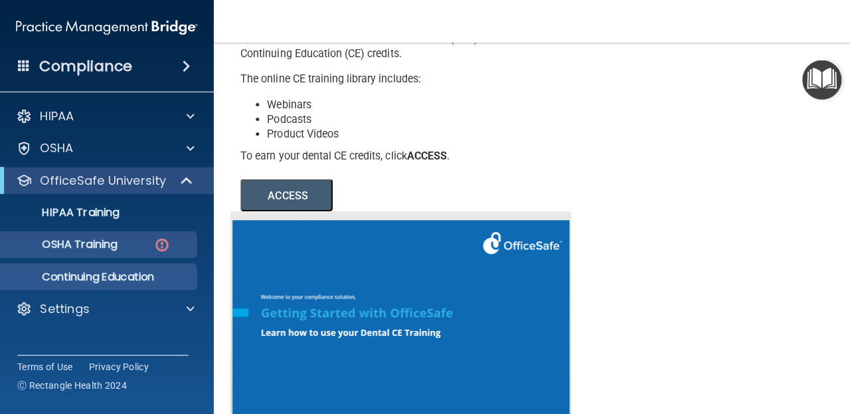
click at [110, 236] on p "OSHA Training" at bounding box center [63, 242] width 108 height 13
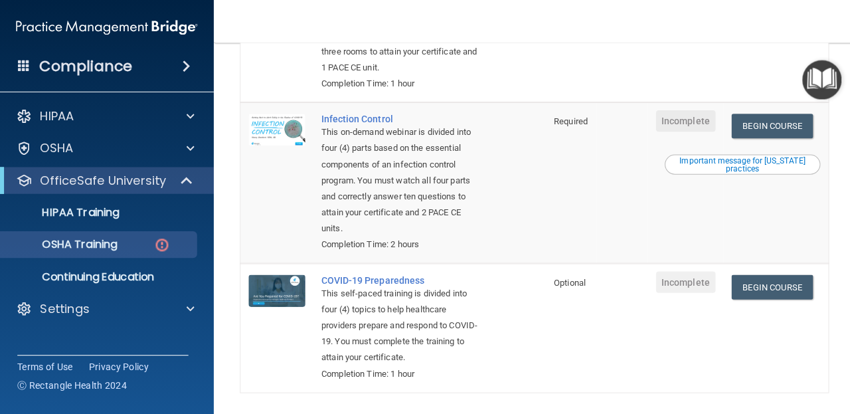
scroll to position [379, 0]
